Goal: Task Accomplishment & Management: Manage account settings

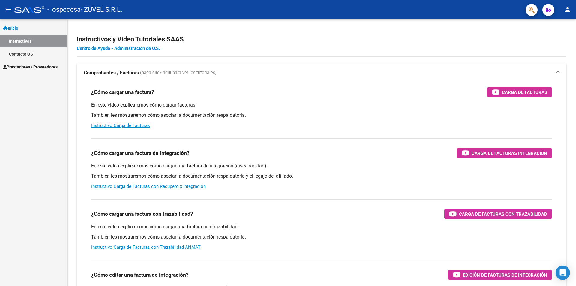
click at [26, 65] on span "Prestadores / Proveedores" at bounding box center [30, 67] width 55 height 7
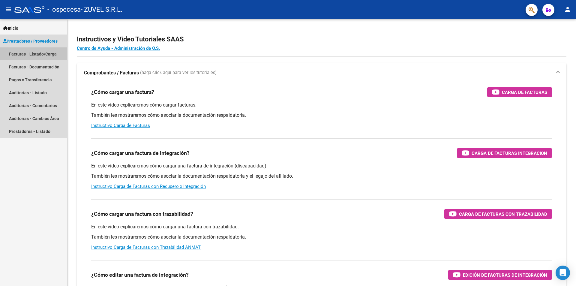
click at [37, 53] on link "Facturas - Listado/Carga" at bounding box center [33, 53] width 67 height 13
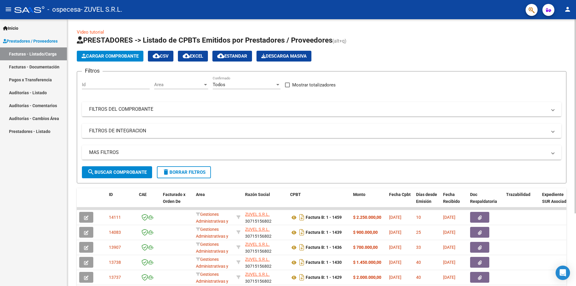
click at [576, 229] on div at bounding box center [574, 152] width 1 height 267
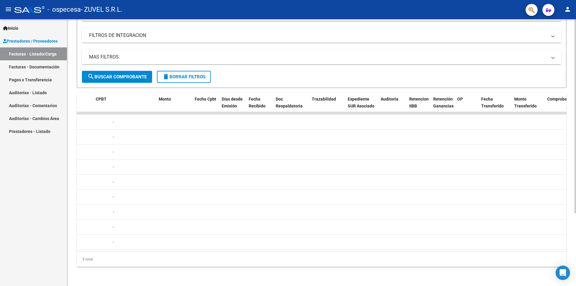
scroll to position [0, 110]
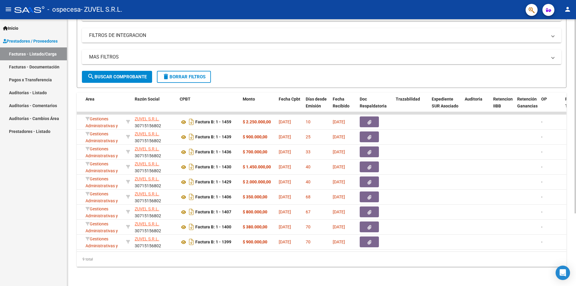
click at [94, 253] on div "9 total" at bounding box center [322, 259] width 490 height 15
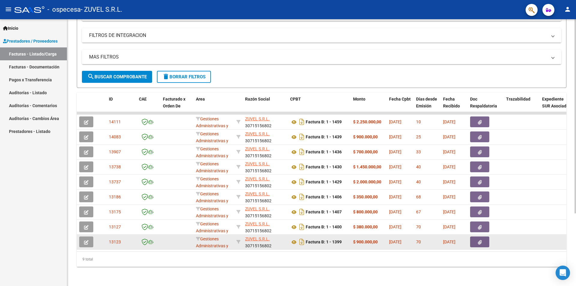
click at [268, 244] on datatable-body-cell "ZUVEL S.R.L. 30715156802" at bounding box center [265, 242] width 45 height 15
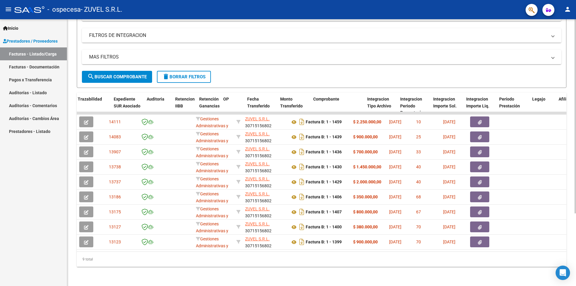
scroll to position [0, 428]
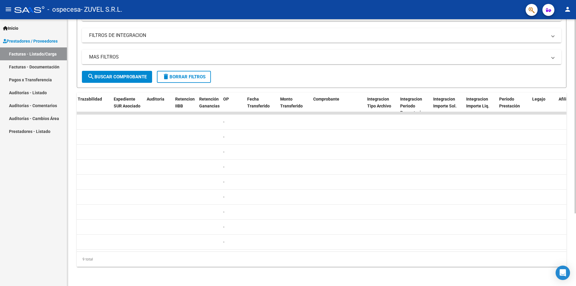
click at [408, 244] on datatable-body-cell at bounding box center [414, 242] width 33 height 15
click at [409, 247] on datatable-body "14111 Gestiones Administrativas y Otros ZUVEL S.R.L. 30715156802 Factura B: 1 -…" at bounding box center [322, 181] width 490 height 139
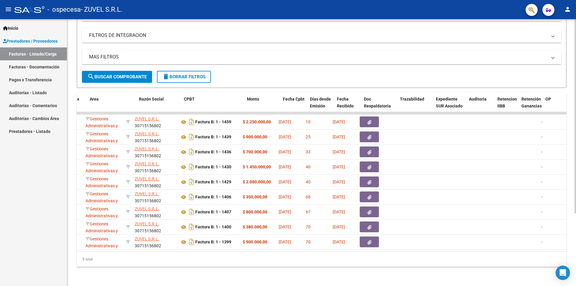
scroll to position [0, 0]
